Goal: Communication & Community: Share content

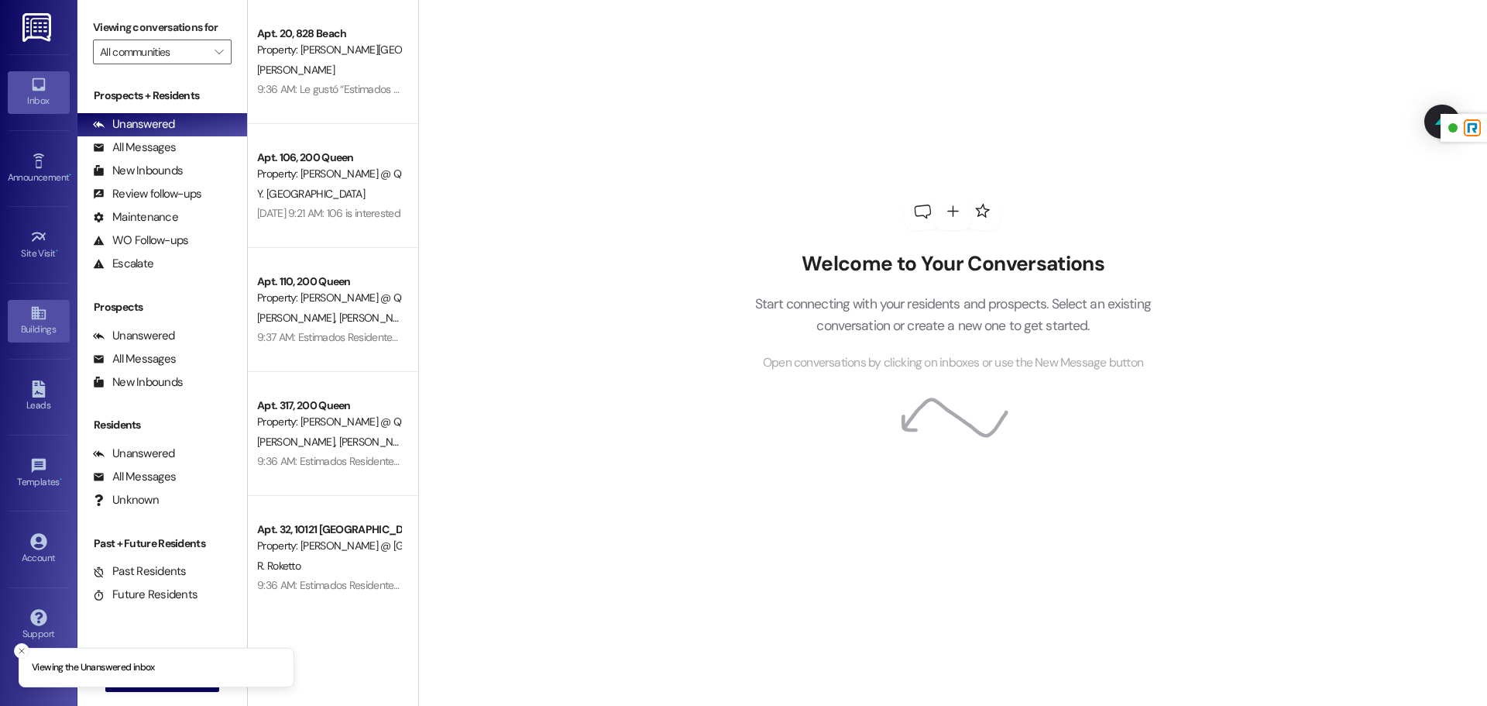
click at [33, 341] on link "Buildings" at bounding box center [39, 321] width 62 height 42
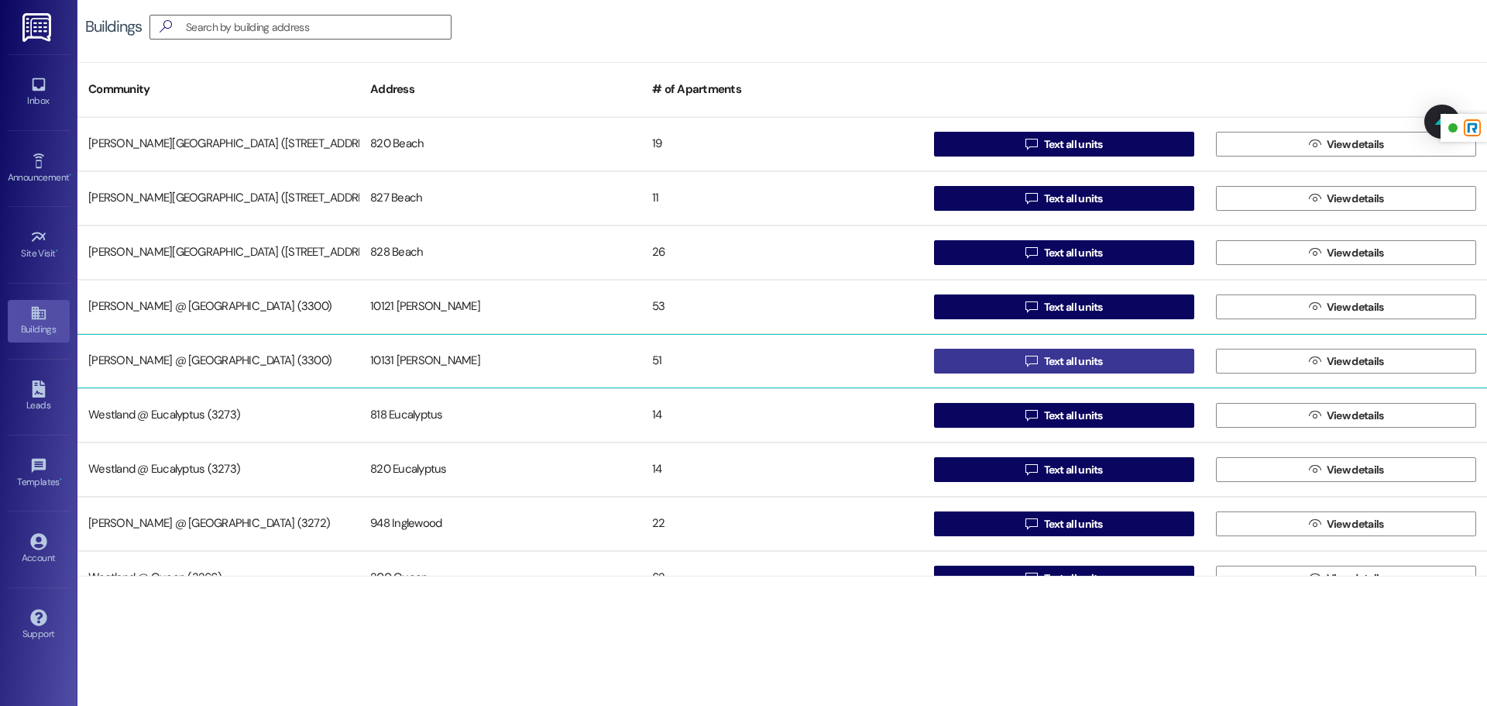
click at [986, 358] on button " Text all units" at bounding box center [1064, 361] width 260 height 25
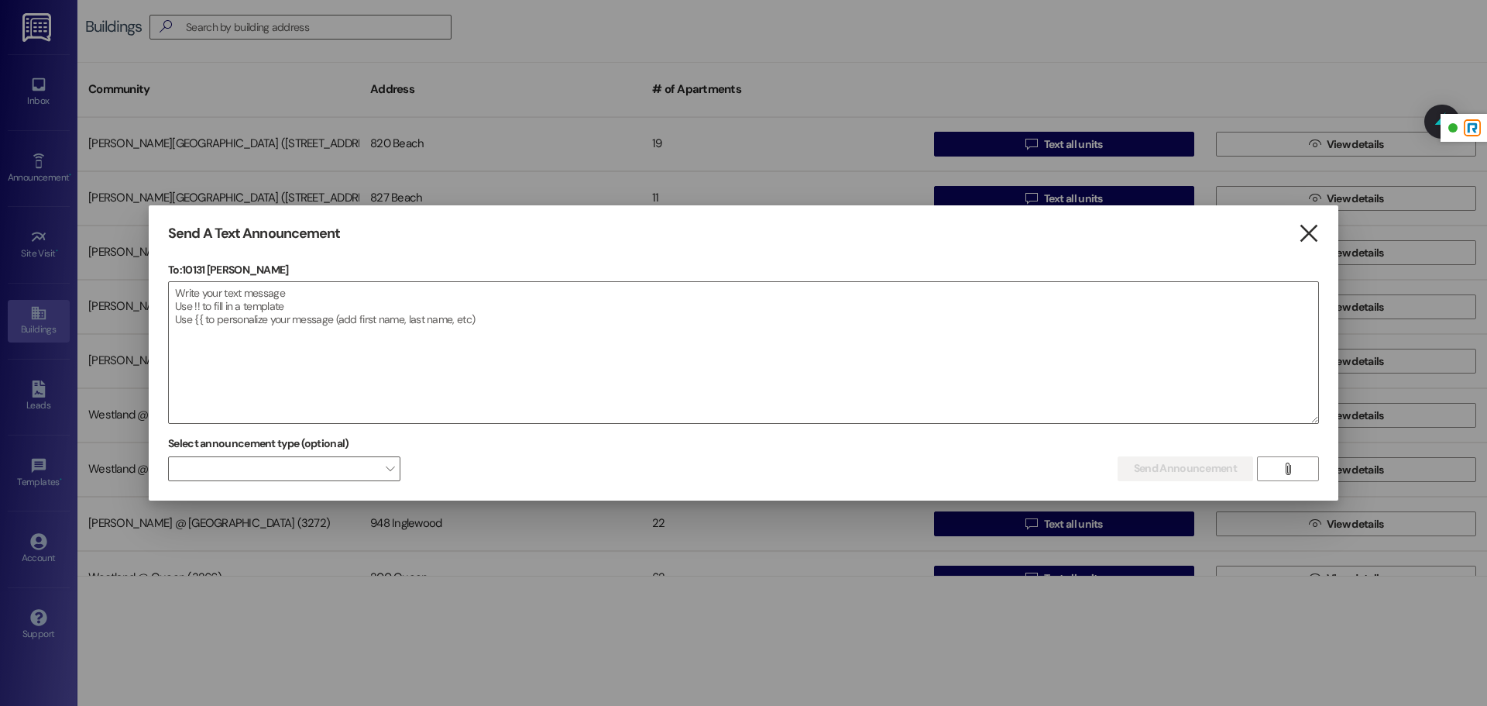
click at [1304, 226] on icon "" at bounding box center [1308, 233] width 21 height 16
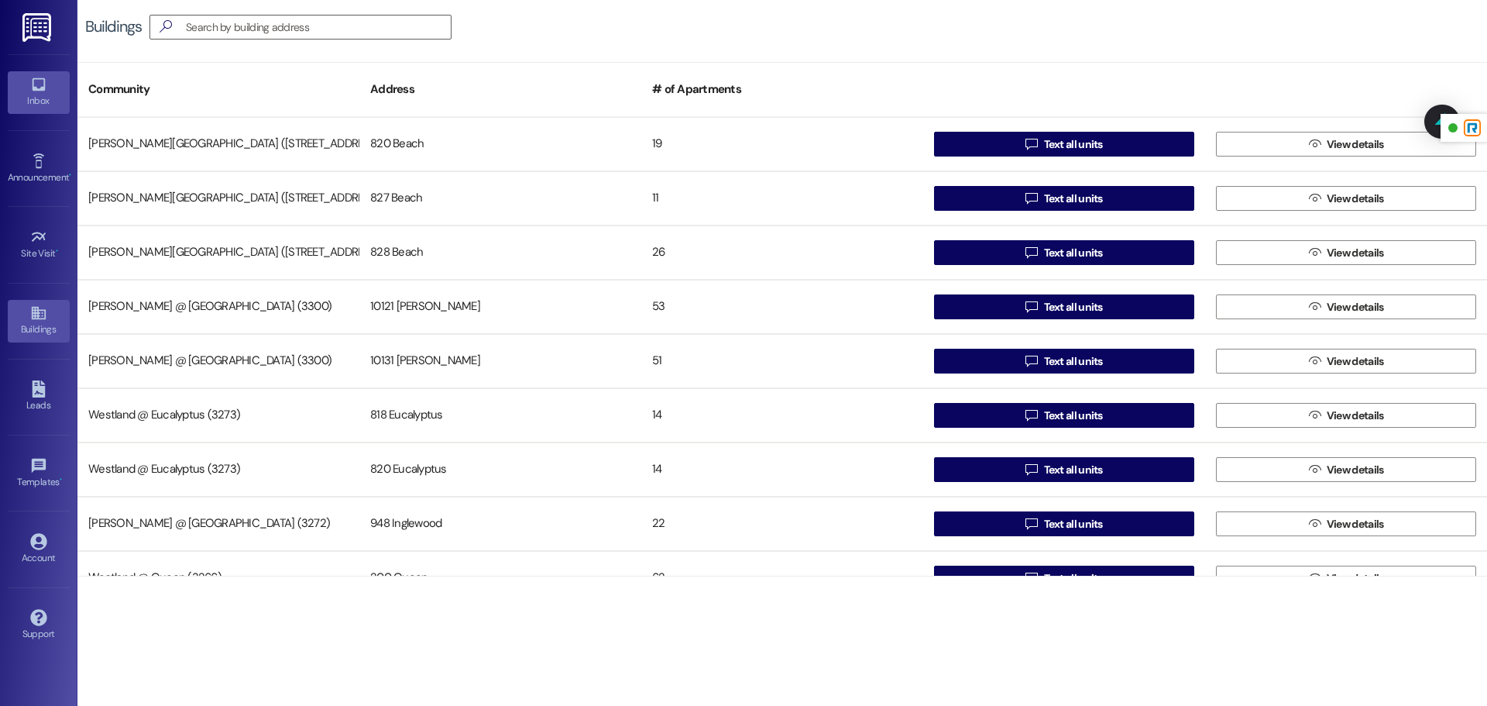
click at [38, 97] on div "Inbox" at bounding box center [38, 100] width 77 height 15
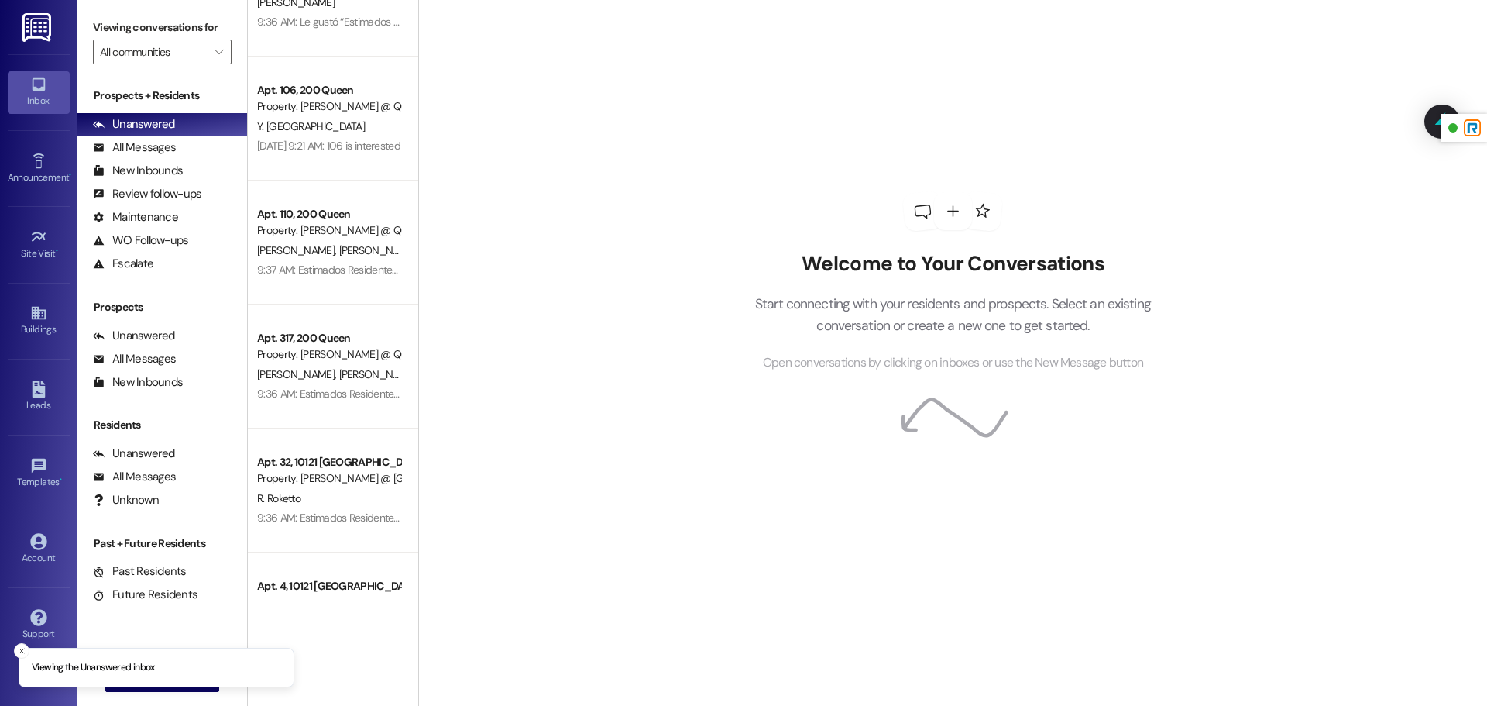
scroll to position [167, 0]
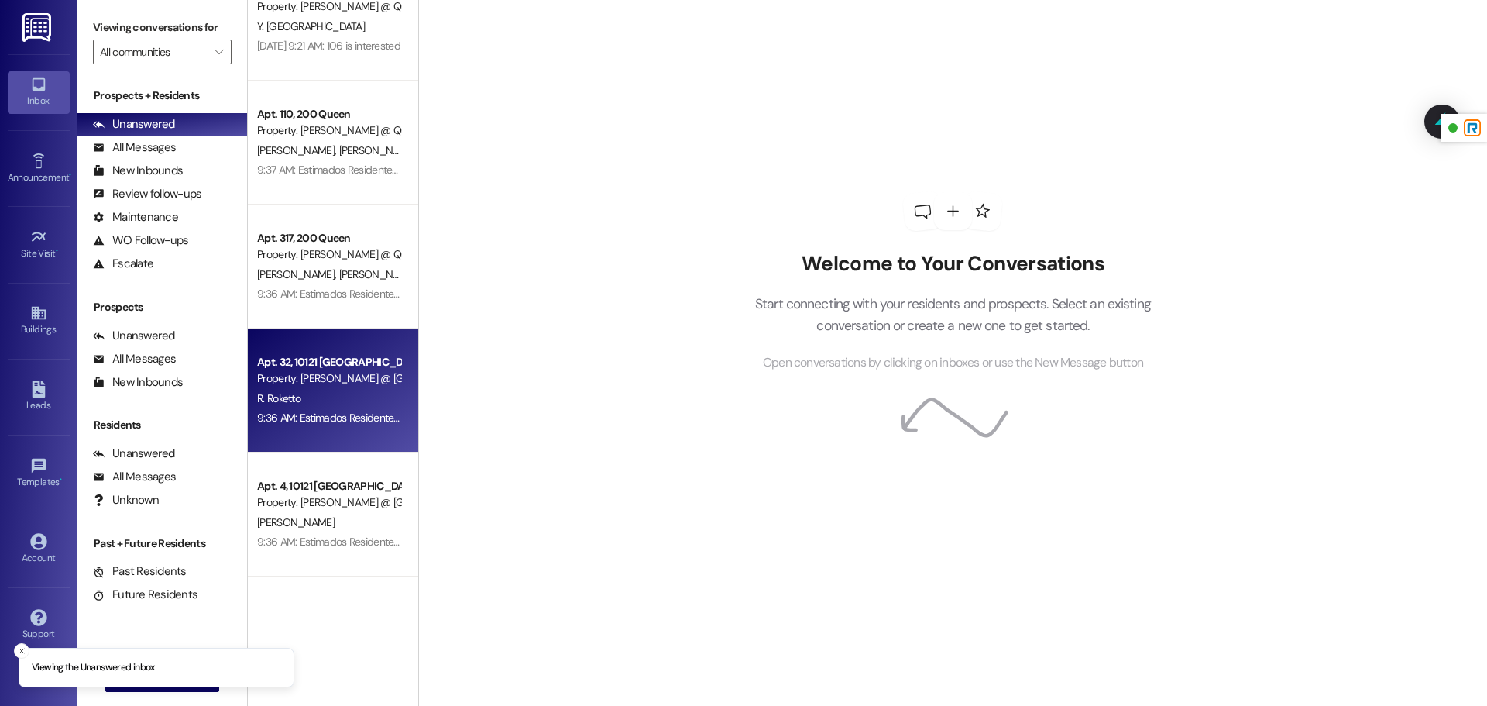
click at [351, 404] on div "R. Roketto" at bounding box center [329, 398] width 146 height 19
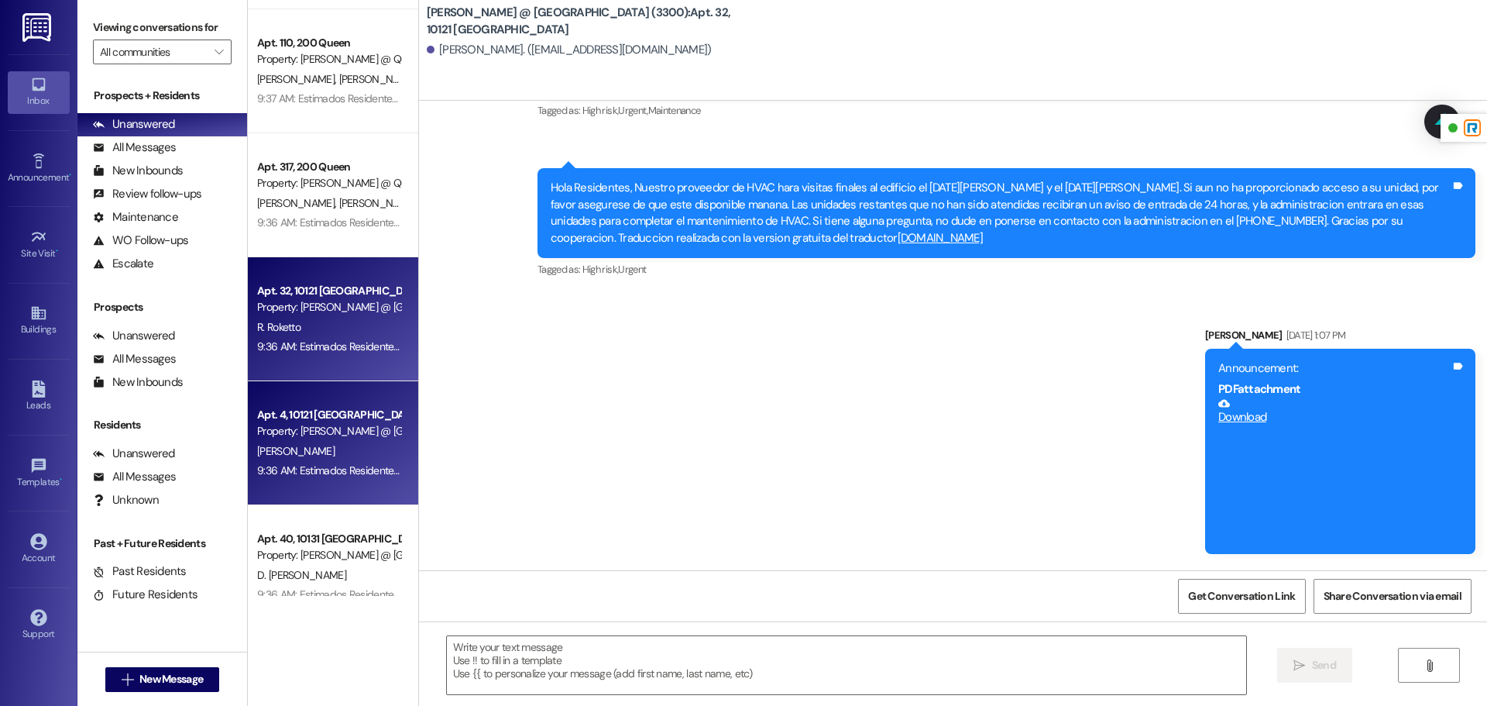
scroll to position [251, 0]
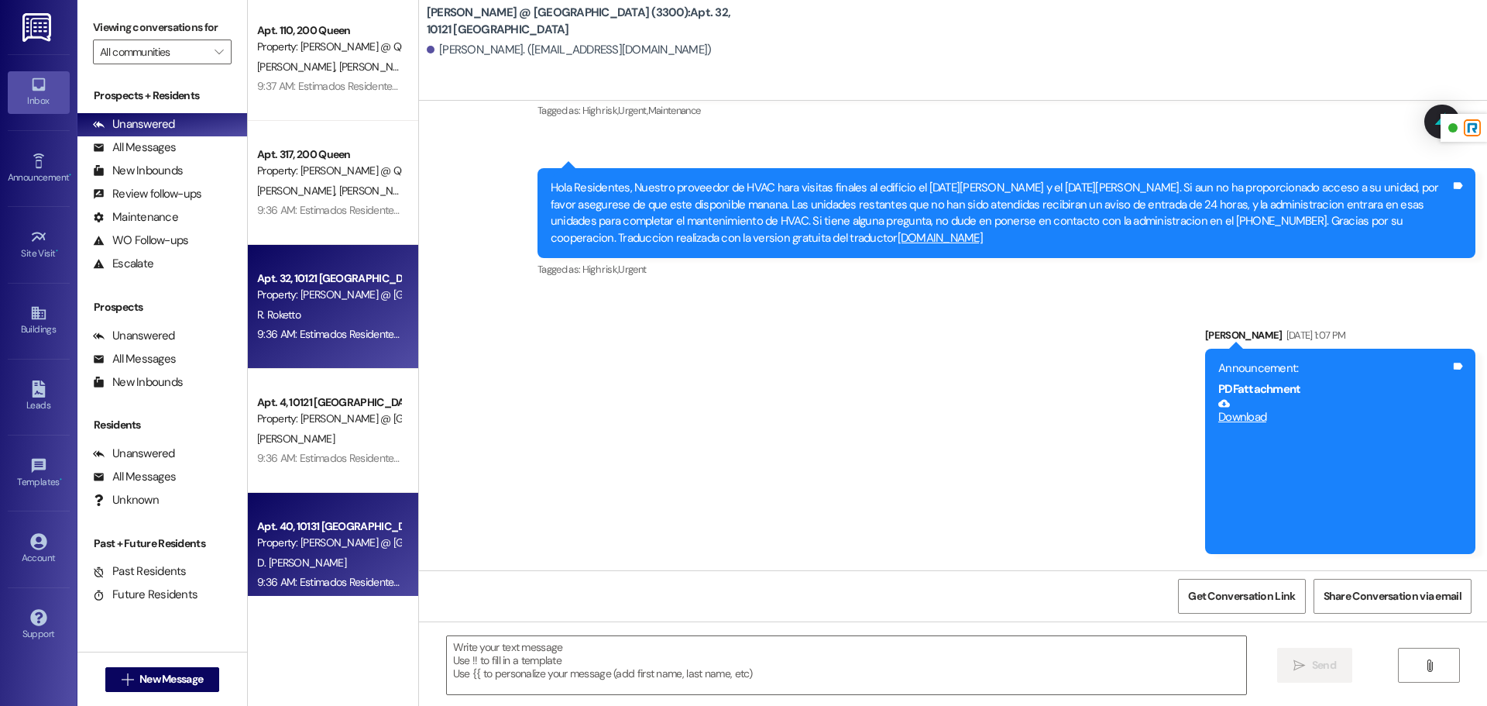
click at [343, 541] on div "Property: [PERSON_NAME] @ [GEOGRAPHIC_DATA] (3300)" at bounding box center [328, 542] width 143 height 16
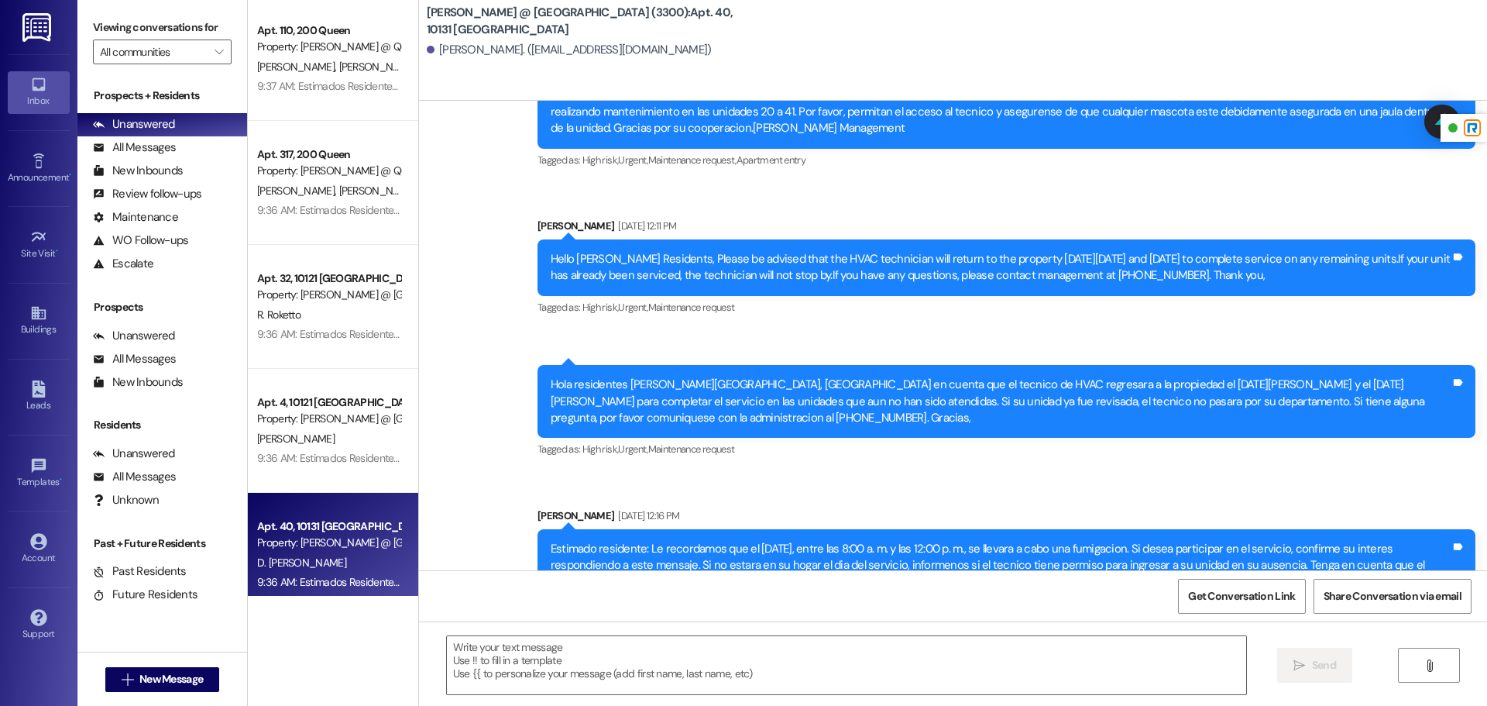
scroll to position [9438, 0]
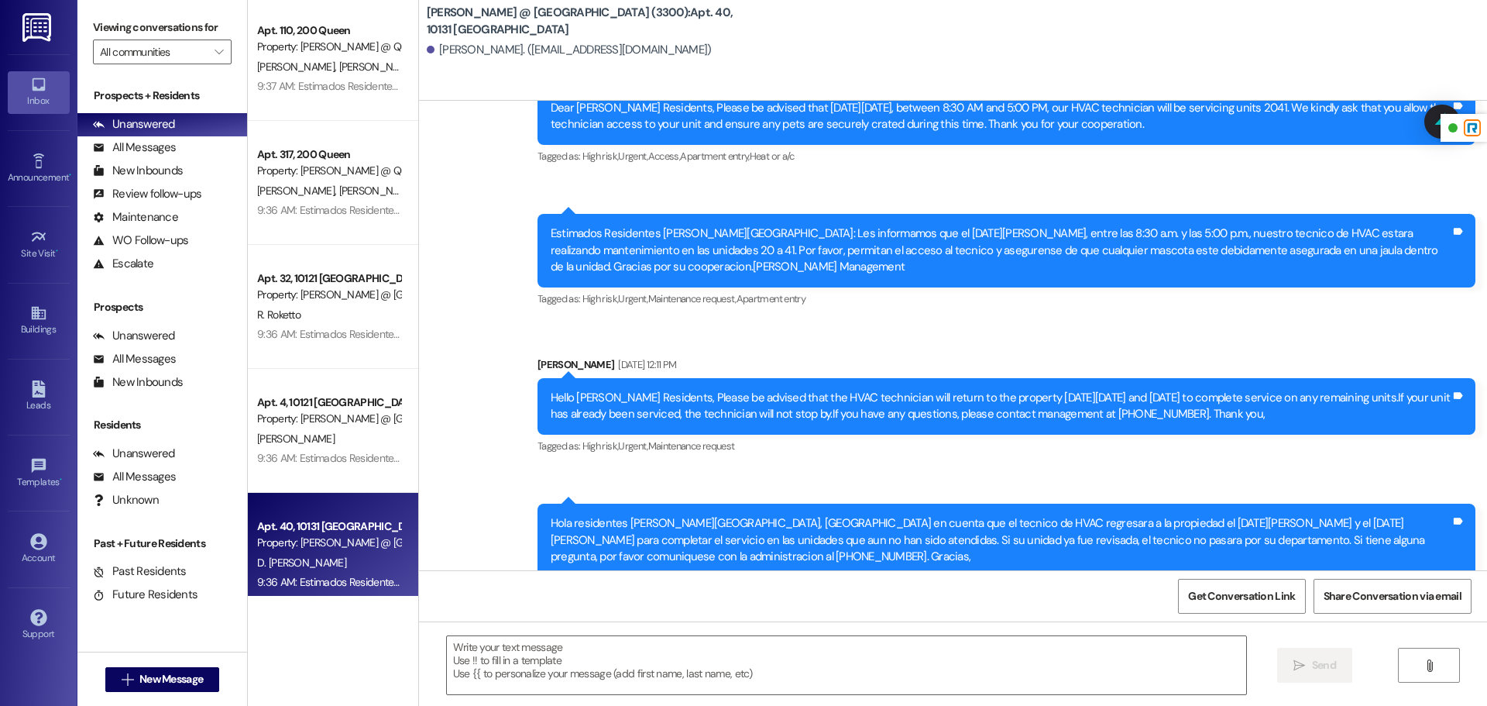
drag, startPoint x: 1296, startPoint y: 449, endPoint x: 534, endPoint y: 415, distance: 762.2
click at [534, 415] on div "Announcement, sent via SMS [PERSON_NAME] [DATE] 12:11 PM Hello [PERSON_NAME] Re…" at bounding box center [1006, 407] width 961 height 124
copy div "Hello [PERSON_NAME] Residents, Please be advised that the HVAC technician will …"
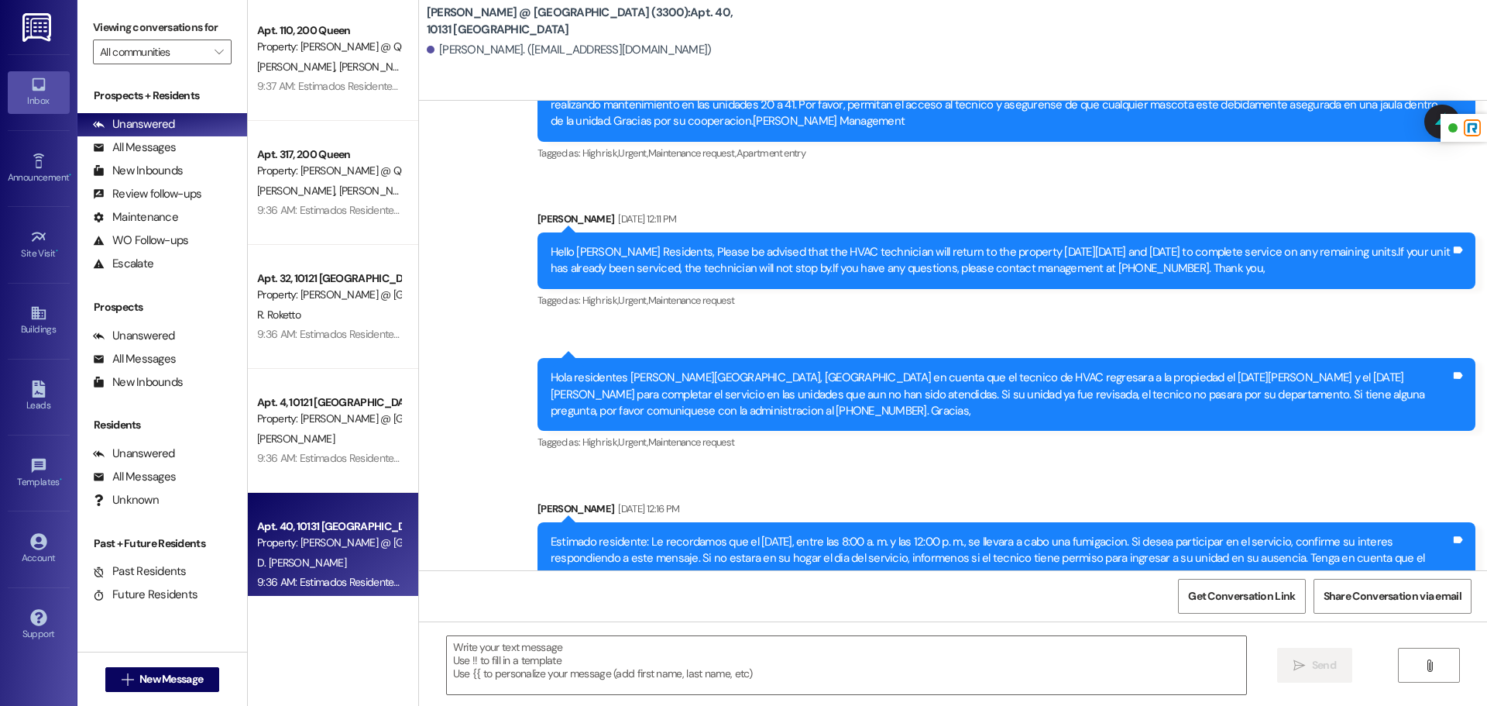
scroll to position [9590, 0]
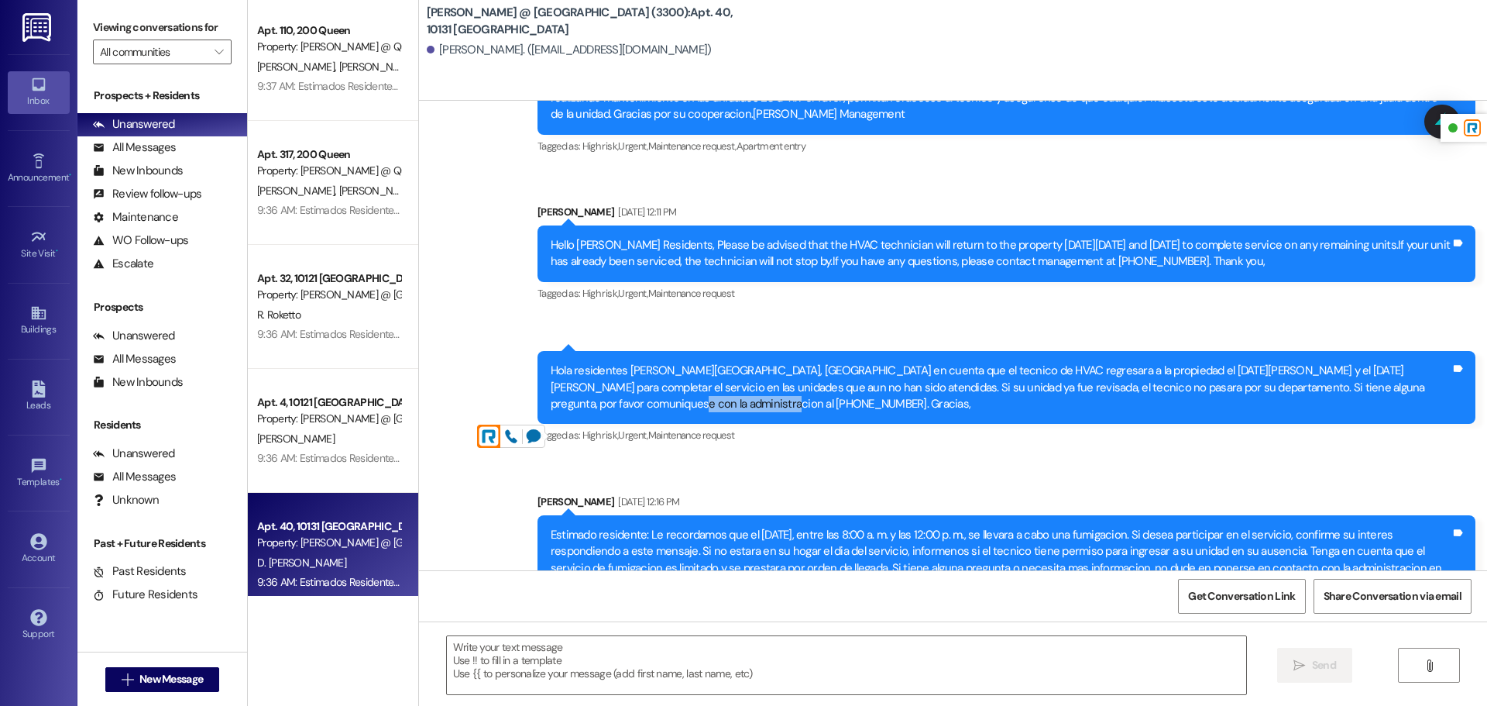
drag, startPoint x: 1424, startPoint y: 421, endPoint x: 1302, endPoint y: 438, distance: 123.5
click at [1355, 412] on div "Hola residentes [PERSON_NAME][GEOGRAPHIC_DATA], [GEOGRAPHIC_DATA] en cuenta que…" at bounding box center [1001, 388] width 900 height 50
click at [688, 412] on div "Hola residentes [PERSON_NAME][GEOGRAPHIC_DATA], [GEOGRAPHIC_DATA] en cuenta que…" at bounding box center [1001, 388] width 900 height 50
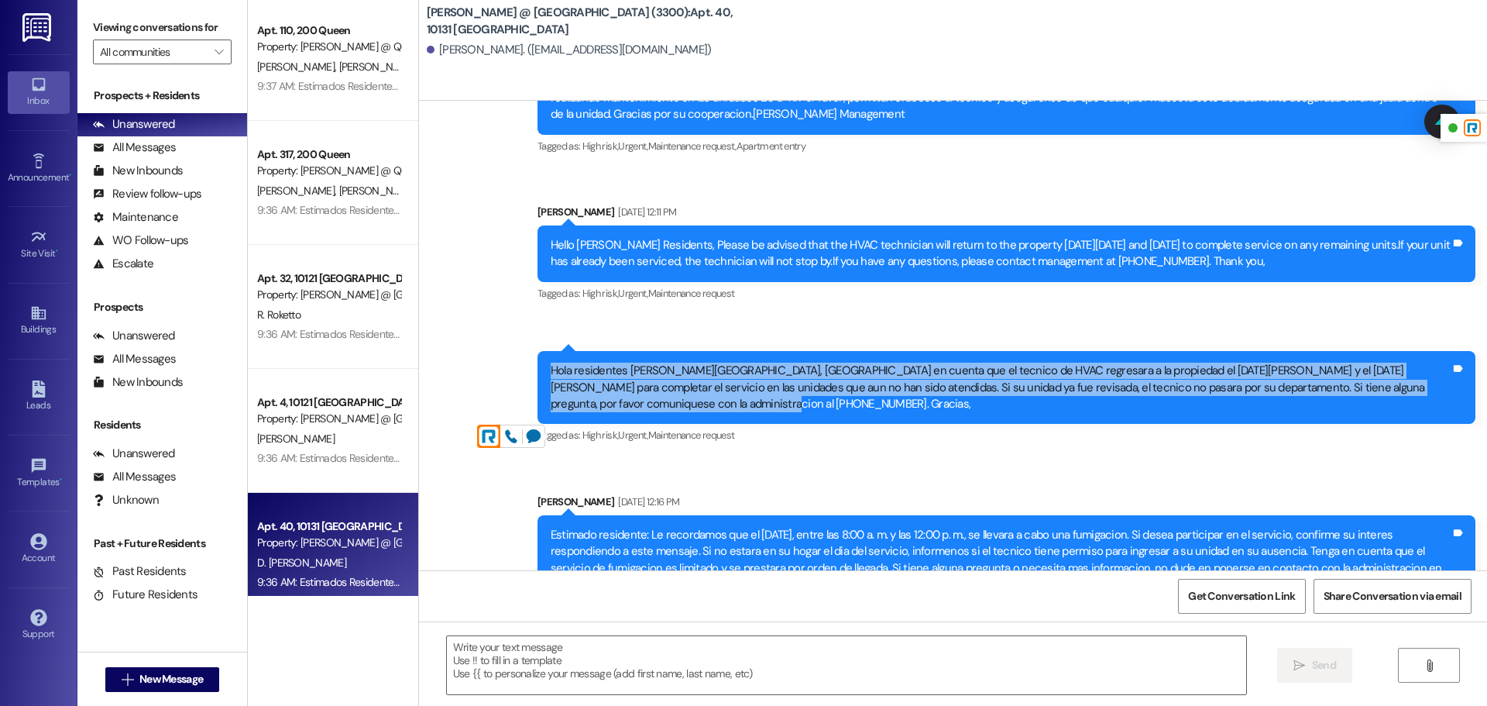
drag, startPoint x: 631, startPoint y: 453, endPoint x: 551, endPoint y: 404, distance: 94.2
click at [551, 404] on div "Hola residentes [PERSON_NAME][GEOGRAPHIC_DATA], [GEOGRAPHIC_DATA] en cuenta que…" at bounding box center [1001, 388] width 900 height 50
copy div "Hola residentes [PERSON_NAME][GEOGRAPHIC_DATA], [GEOGRAPHIC_DATA] en cuenta que…"
click at [31, 337] on div "Buildings" at bounding box center [38, 328] width 77 height 15
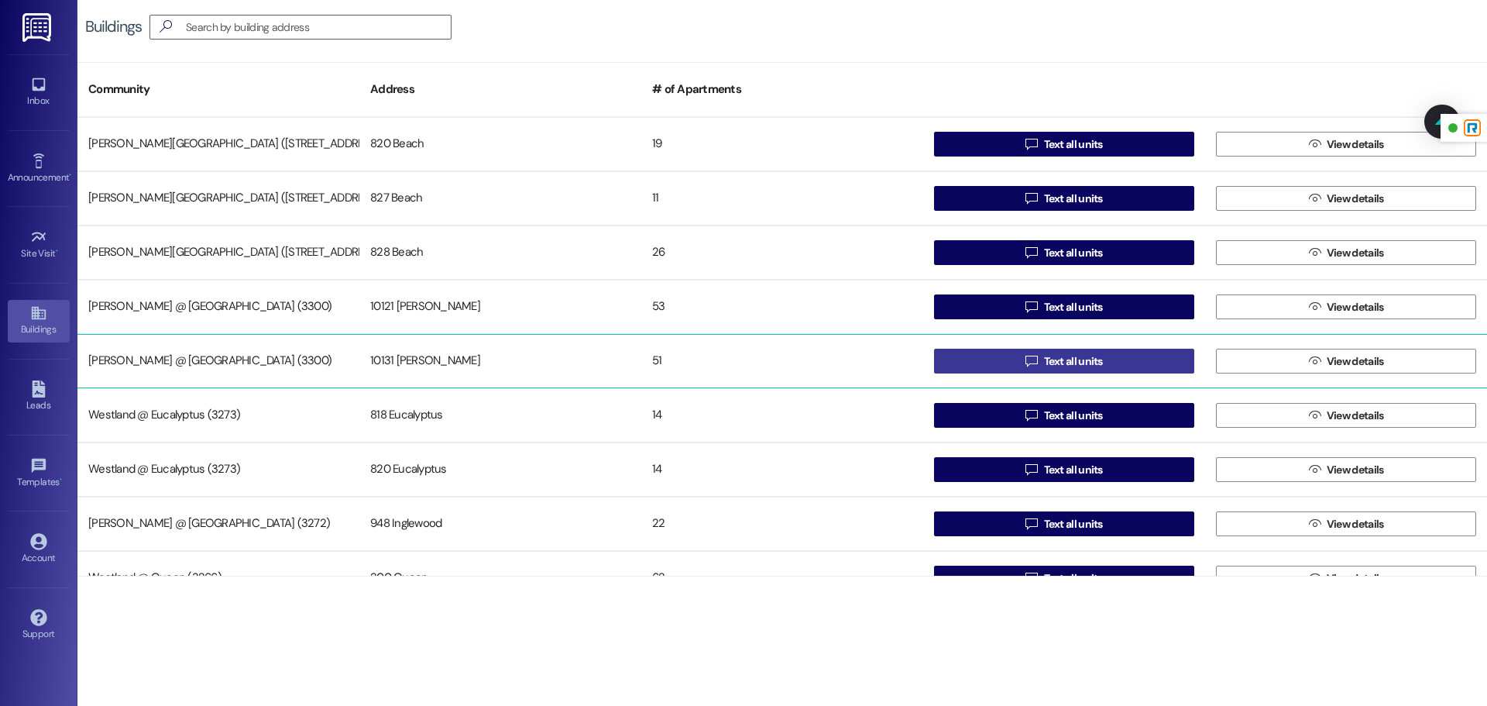
click at [1015, 352] on button " Text all units" at bounding box center [1064, 361] width 260 height 25
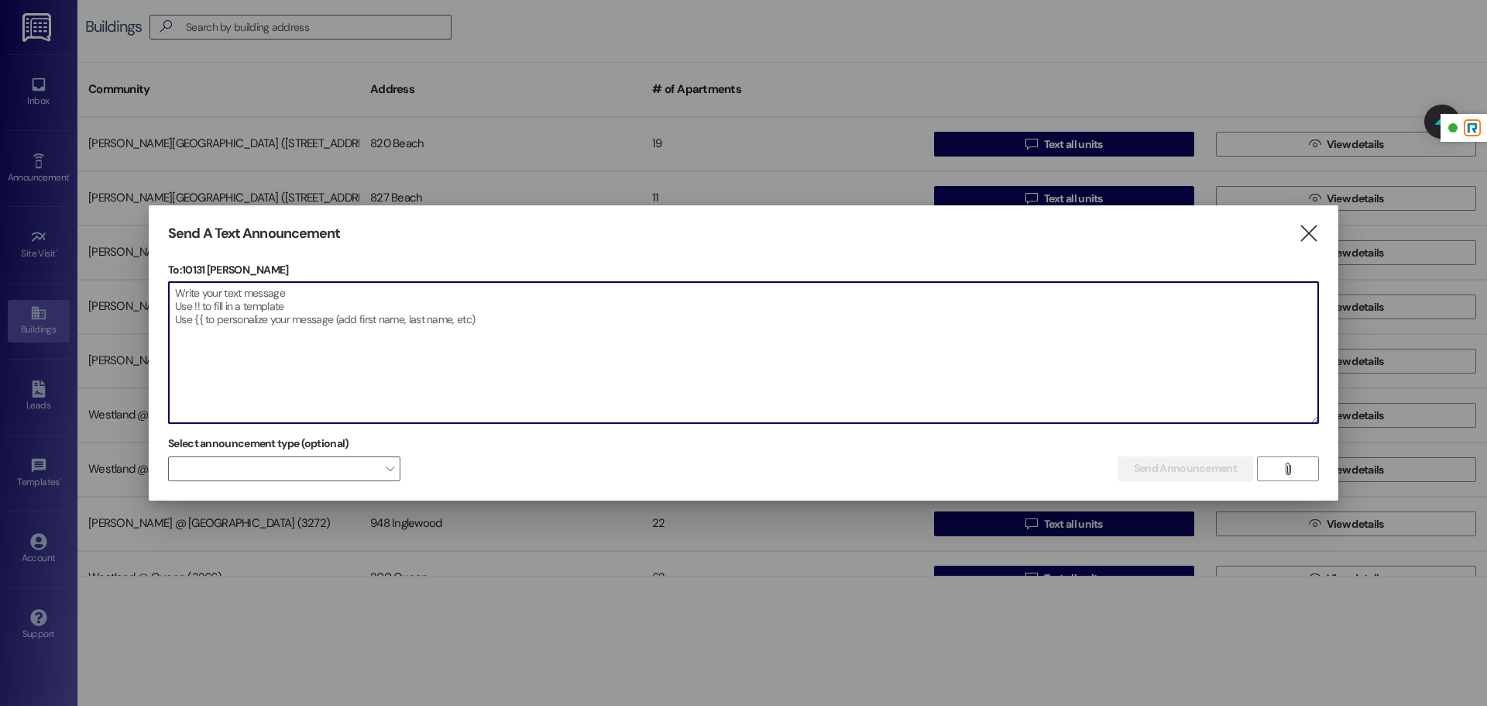
click at [387, 298] on textarea at bounding box center [744, 352] width 1150 height 141
paste textarea "Hello [PERSON_NAME] Residents, Please be advised that the HVAC technician will …"
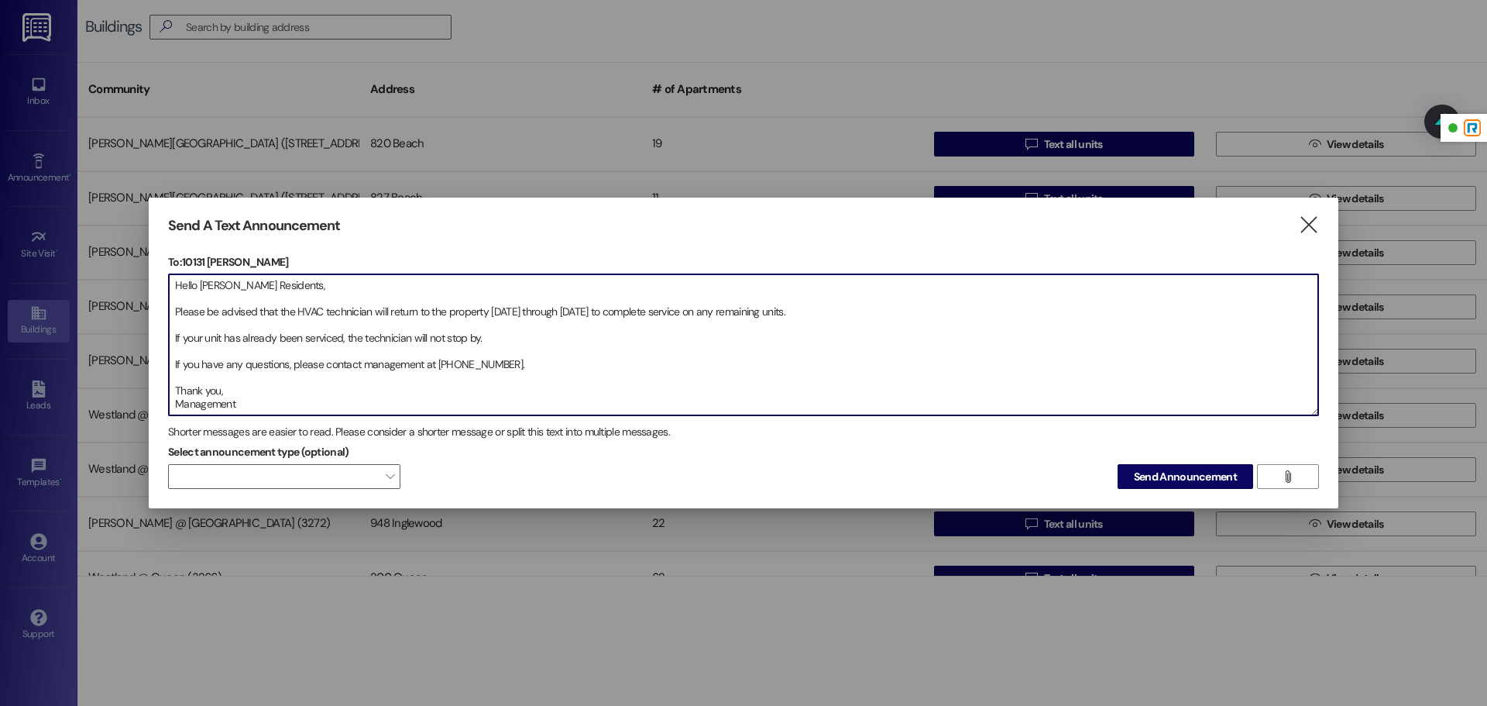
click at [171, 316] on textarea "Hello [PERSON_NAME] Residents, Please be advised that the HVAC technician will …" at bounding box center [744, 344] width 1150 height 141
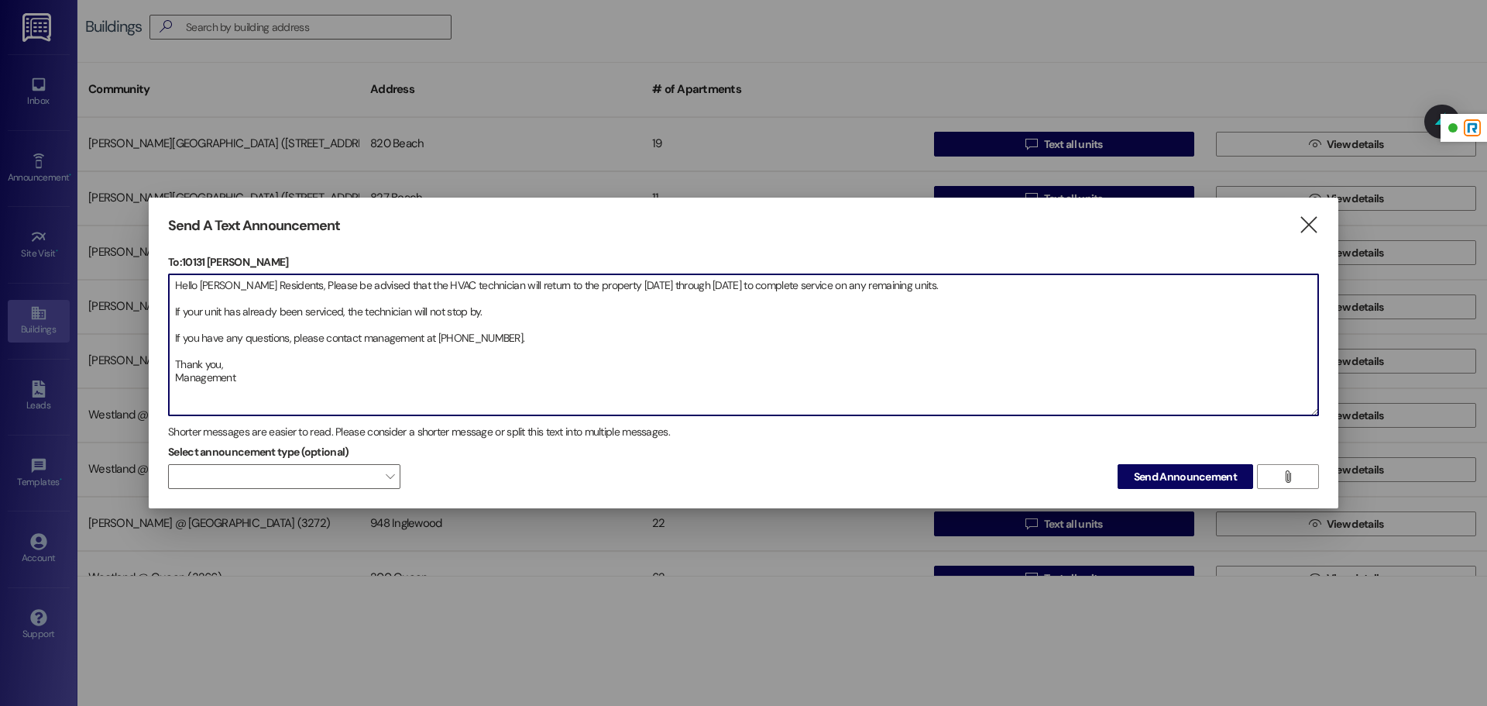
click at [176, 310] on textarea "Hello [PERSON_NAME] Residents, Please be advised that the HVAC technician will …" at bounding box center [744, 344] width 1150 height 141
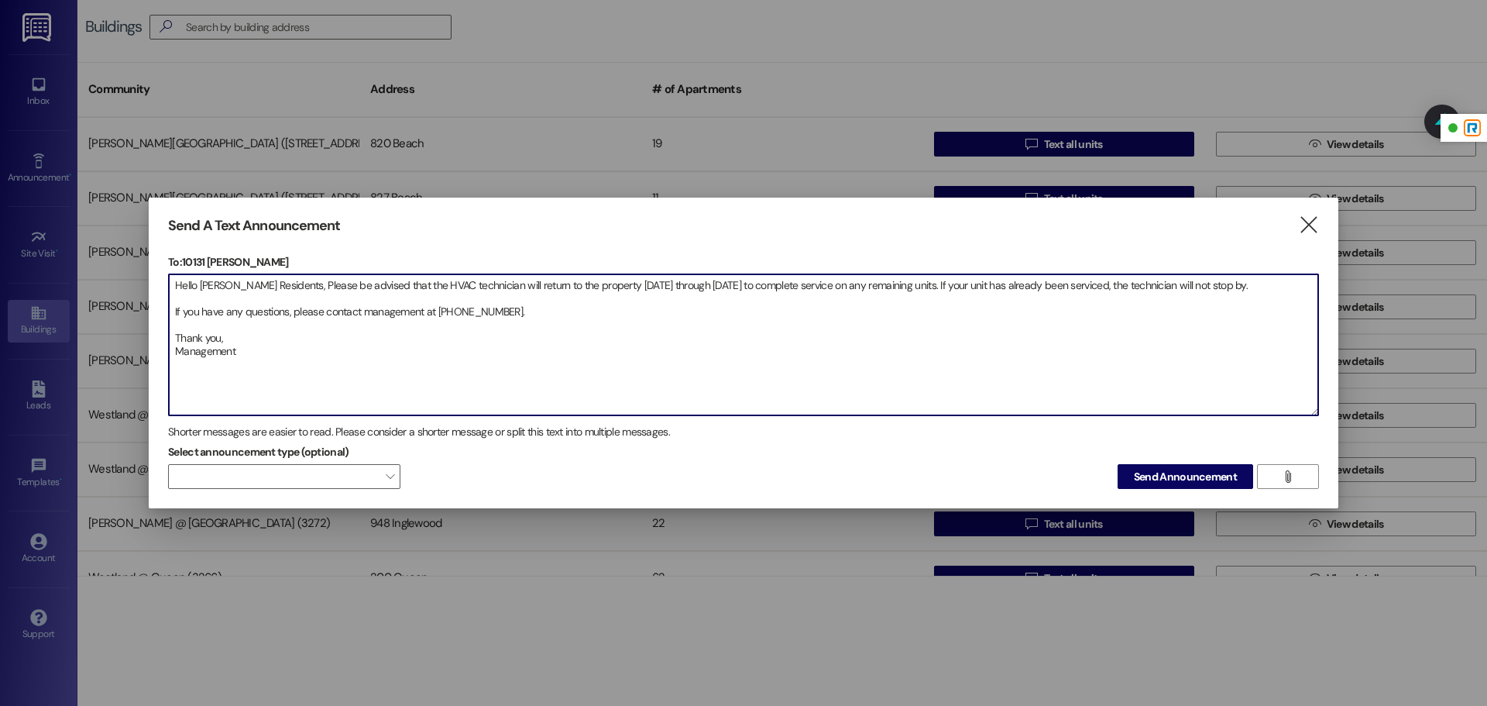
click at [176, 309] on textarea "Hello [PERSON_NAME] Residents, Please be advised that the HVAC technician will …" at bounding box center [744, 344] width 1150 height 141
click at [175, 321] on textarea "Hello [PERSON_NAME] Residents, Please be advised that the HVAC technician will …" at bounding box center [744, 344] width 1150 height 141
click at [172, 309] on textarea "Hello [PERSON_NAME] Residents, Please be advised that the HVAC technician will …" at bounding box center [744, 344] width 1150 height 141
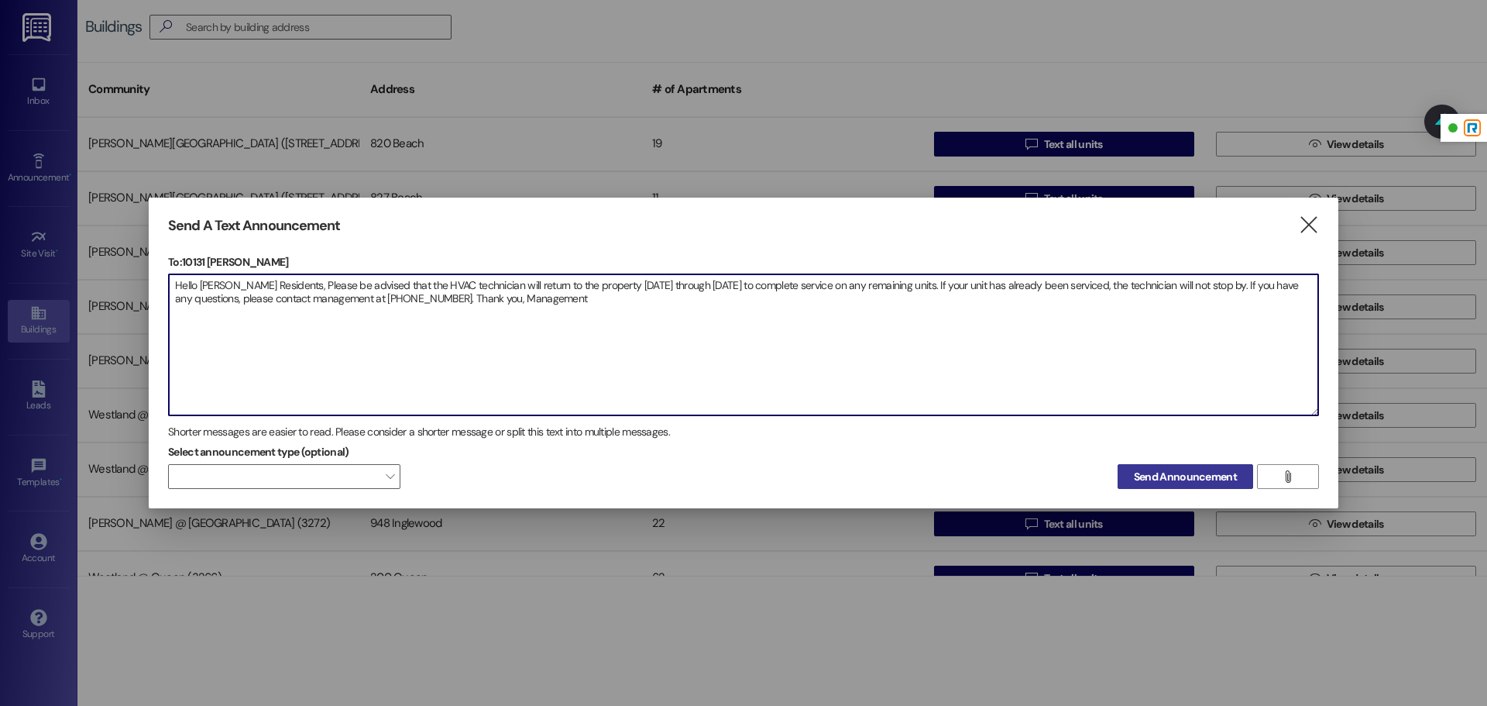
type textarea "Hello [PERSON_NAME] Residents, Please be advised that the HVAC technician will …"
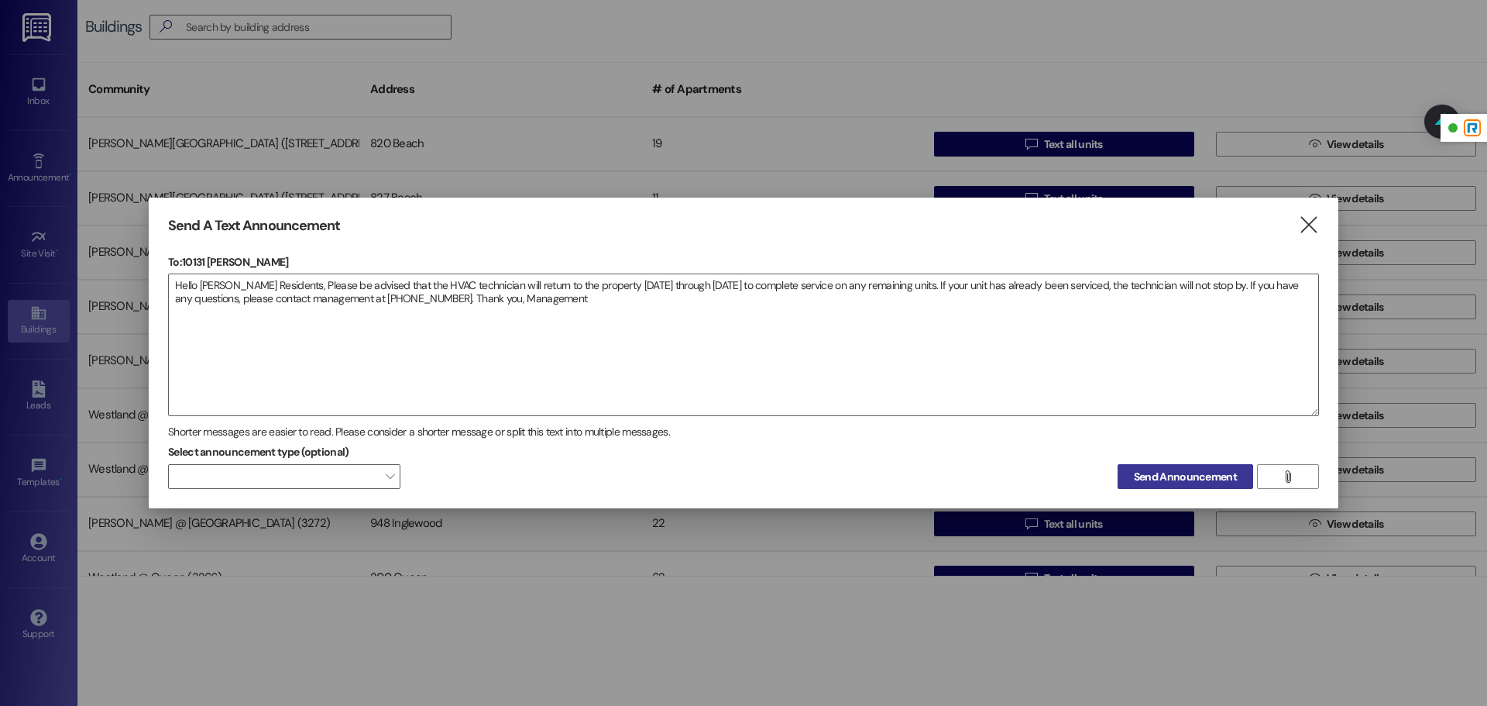
click at [1170, 479] on span "Send Announcement" at bounding box center [1185, 477] width 103 height 16
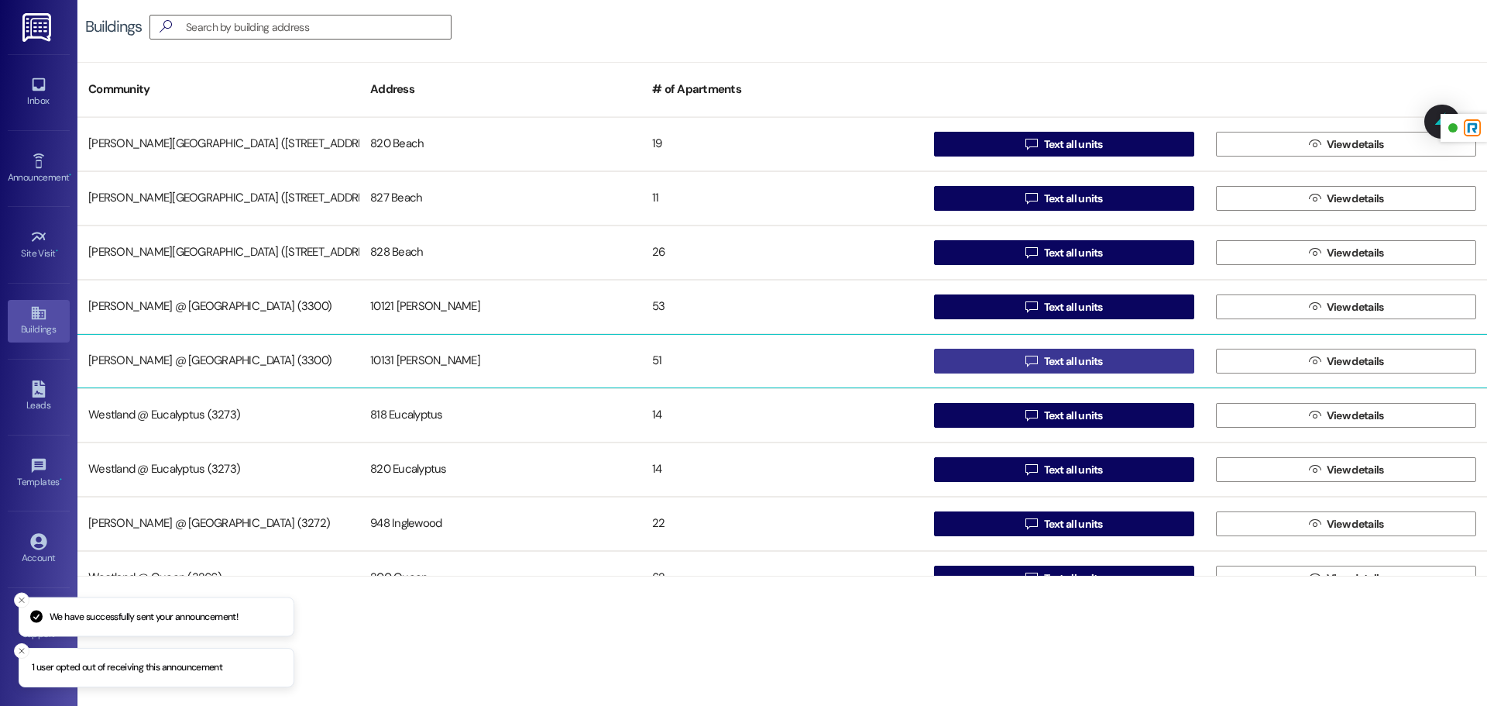
click at [1002, 355] on button " Text all units" at bounding box center [1064, 361] width 260 height 25
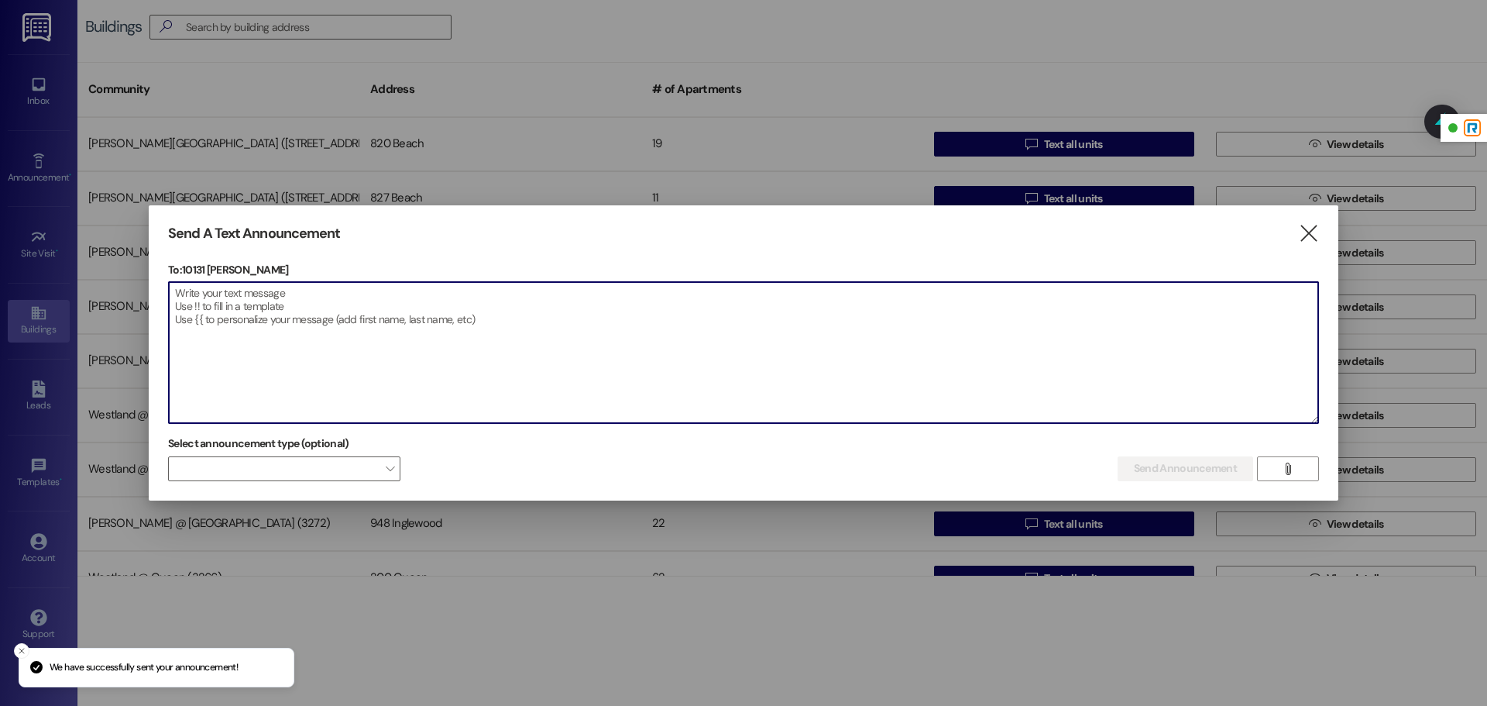
click at [321, 328] on textarea at bounding box center [744, 352] width 1150 height 141
paste textarea "Hola Residentes [PERSON_NAME][GEOGRAPHIC_DATA], Por favor, tengan en cuenta que…"
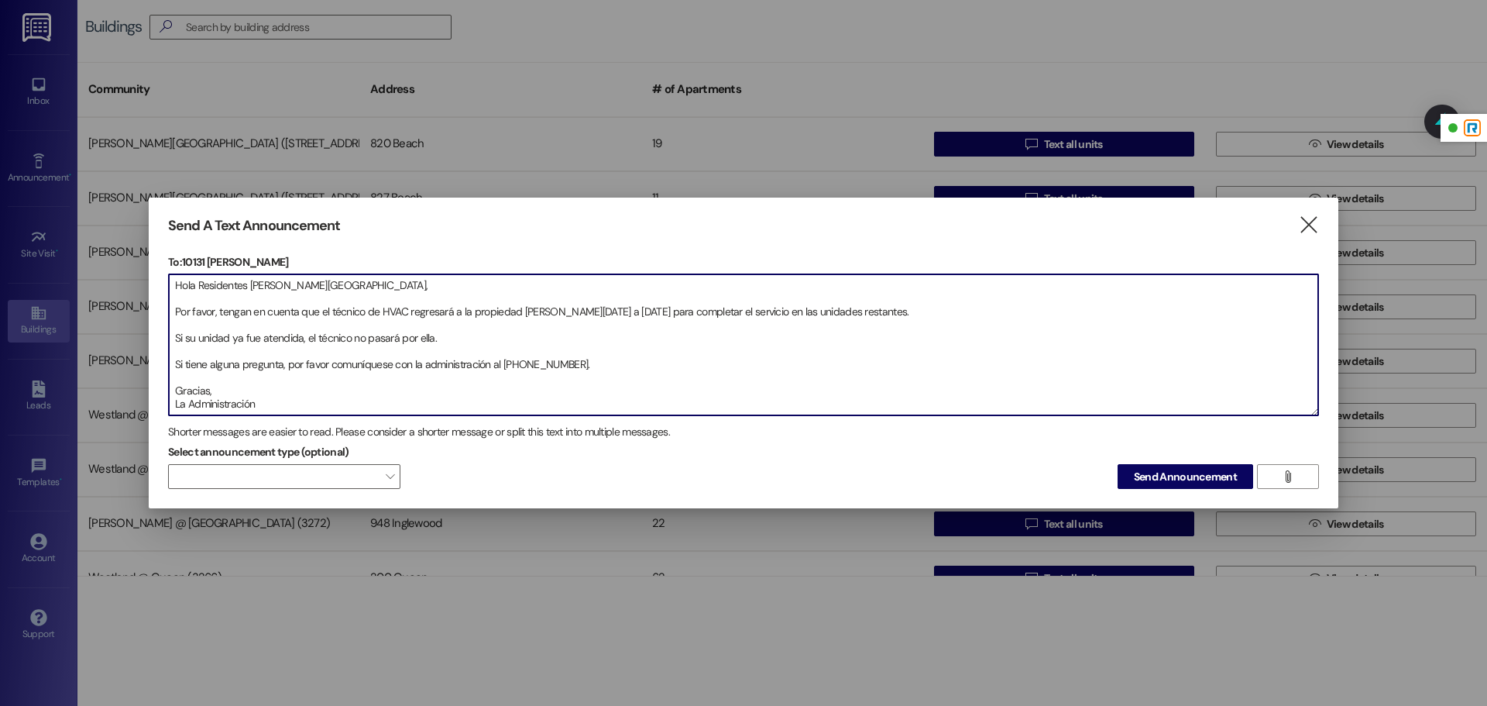
click at [171, 307] on textarea "Hola Residentes [PERSON_NAME][GEOGRAPHIC_DATA], Por favor, tengan en cuenta que…" at bounding box center [744, 344] width 1150 height 141
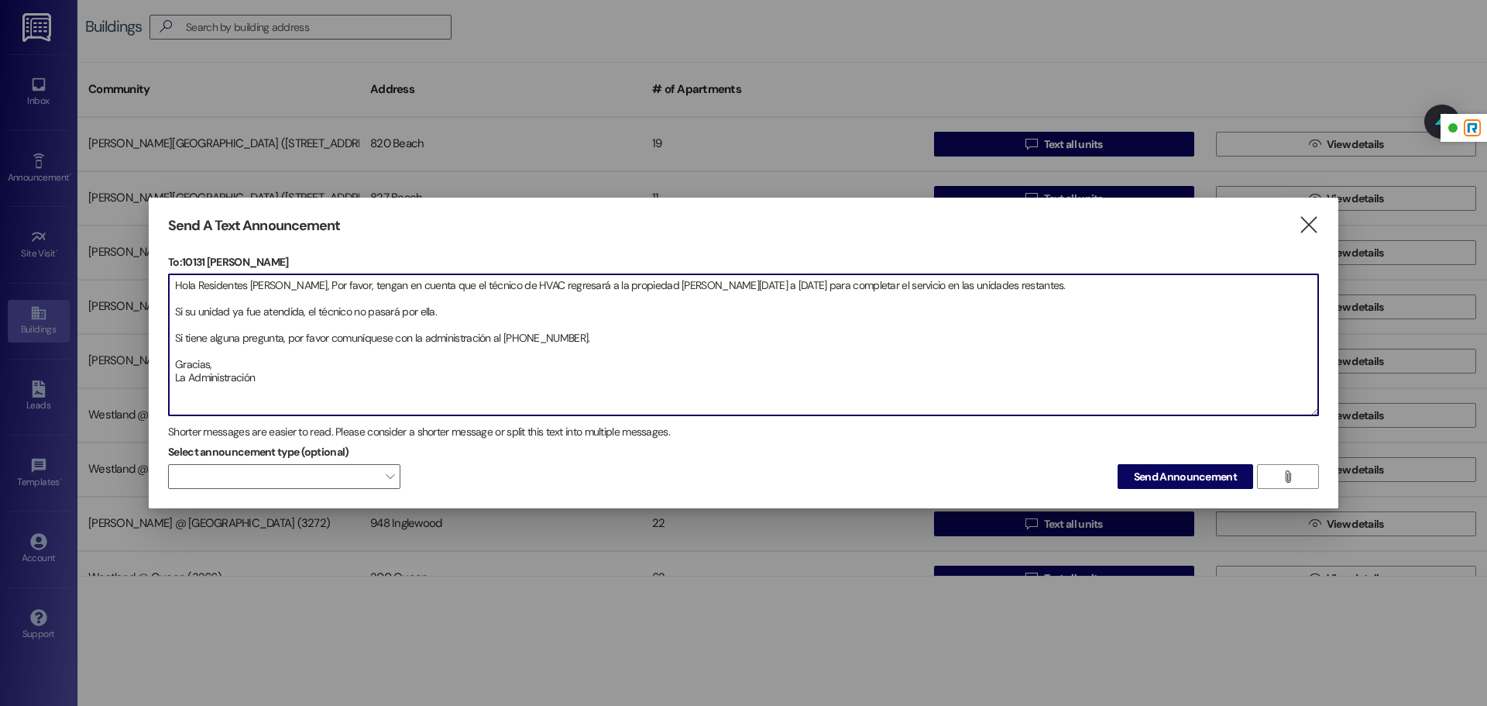
click at [170, 308] on textarea "Hola Residentes [PERSON_NAME], Por favor, tengan en cuenta que el técnico de HV…" at bounding box center [744, 344] width 1150 height 141
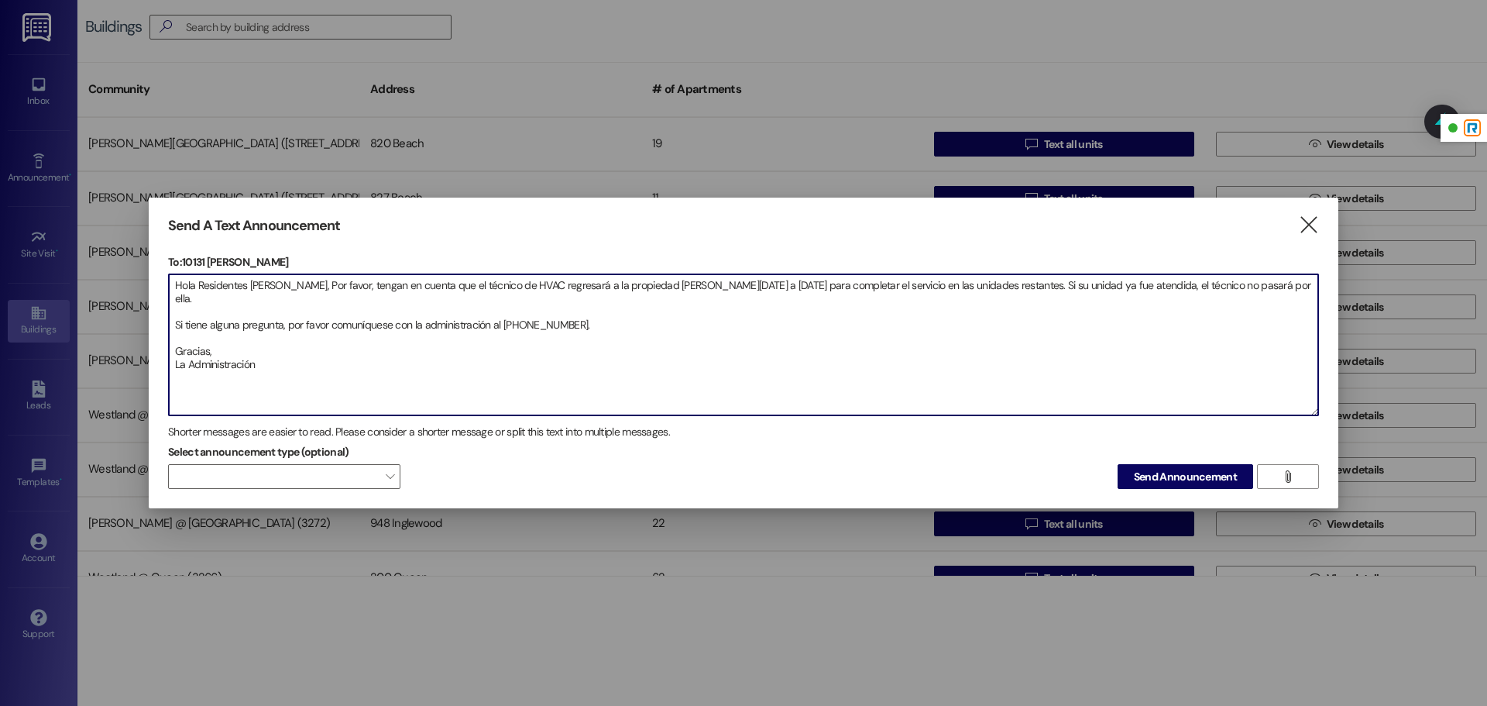
click at [174, 311] on textarea "Hola Residentes [PERSON_NAME], Por favor, tengan en cuenta que el técnico de HV…" at bounding box center [744, 344] width 1150 height 141
click at [169, 329] on textarea "Hola Residentes [PERSON_NAME], Por favor, tengan en cuenta que el técnico de HV…" at bounding box center [744, 344] width 1150 height 141
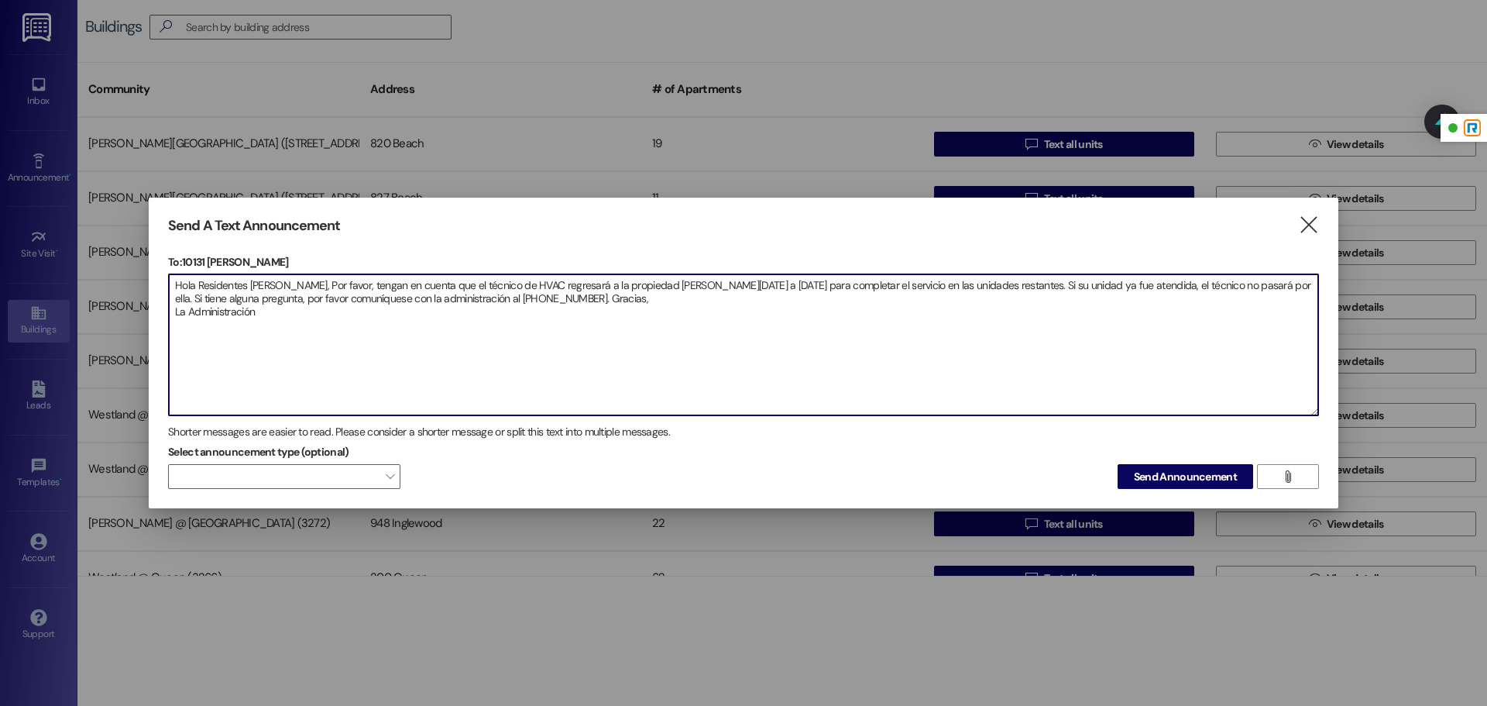
click at [177, 313] on textarea "Hola Residentes [PERSON_NAME], Por favor, tengan en cuenta que el técnico de HV…" at bounding box center [744, 344] width 1150 height 141
type textarea "Hola Residentes [PERSON_NAME], Por favor, tengan en cuenta que el técnico de HV…"
click at [1212, 473] on span "Send Announcement" at bounding box center [1185, 477] width 103 height 16
